Goal: Find specific page/section

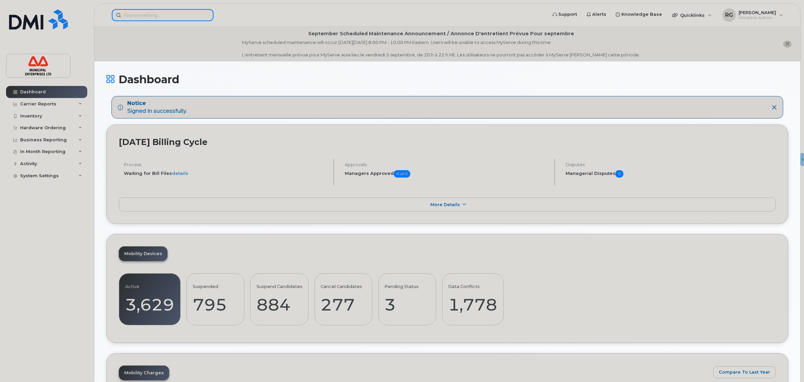
click at [157, 18] on input at bounding box center [163, 15] width 102 height 12
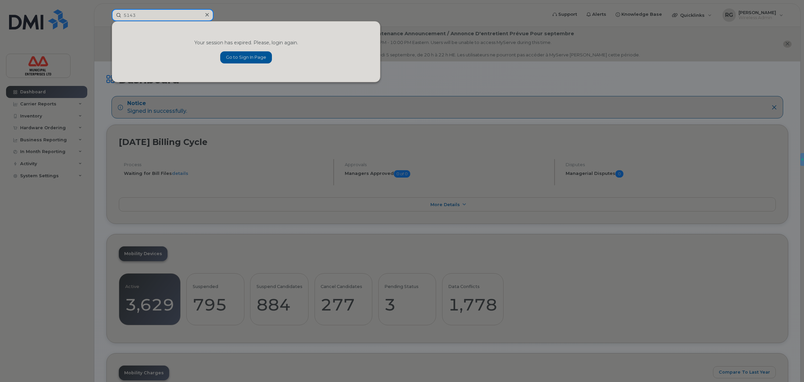
drag, startPoint x: 135, startPoint y: 14, endPoint x: 112, endPoint y: 17, distance: 23.0
click at [116, 14] on input "5143" at bounding box center [163, 15] width 102 height 12
type input "5143"
click at [261, 56] on link "Go to Sign In Page" at bounding box center [246, 57] width 52 height 12
click at [167, 11] on input at bounding box center [163, 15] width 102 height 12
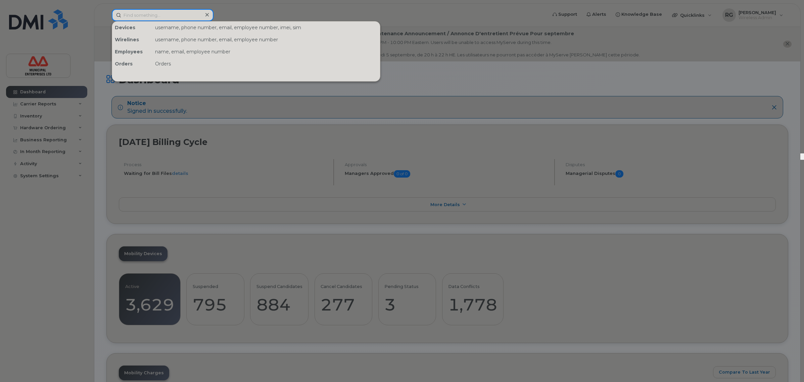
paste input "5143"
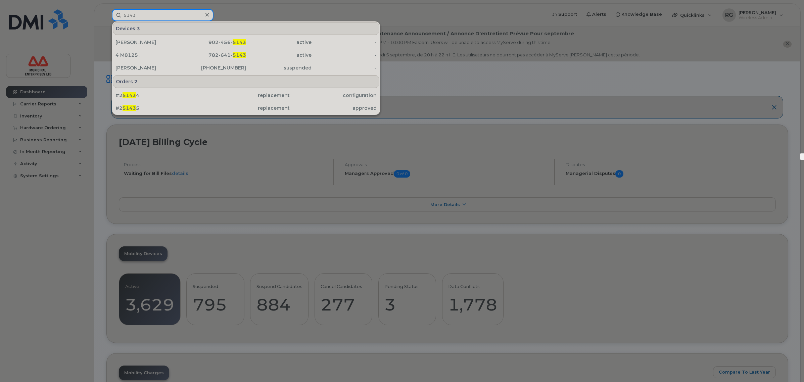
type input "5143"
drag, startPoint x: 513, startPoint y: 14, endPoint x: 456, endPoint y: 9, distance: 57.3
click at [513, 14] on div at bounding box center [402, 191] width 804 height 382
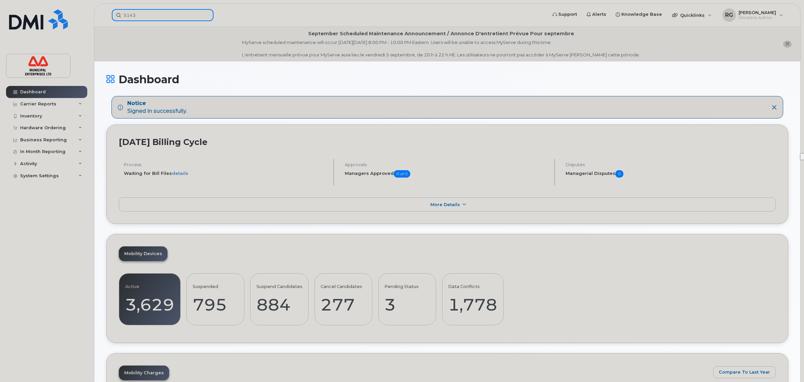
click at [148, 18] on input "5143" at bounding box center [163, 15] width 102 height 12
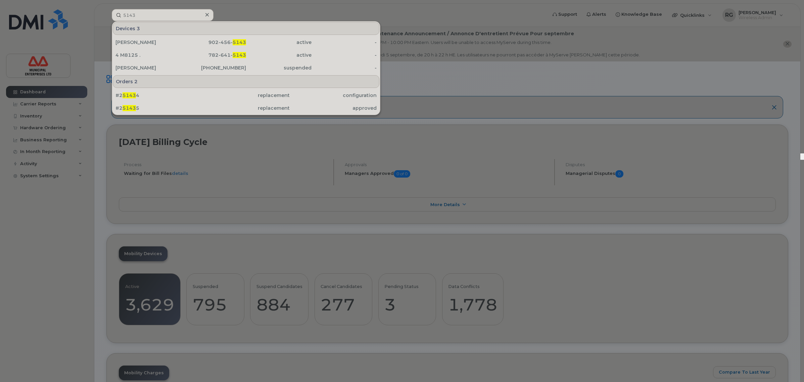
click at [459, 72] on div at bounding box center [402, 191] width 804 height 382
